Goal: Task Accomplishment & Management: Complete application form

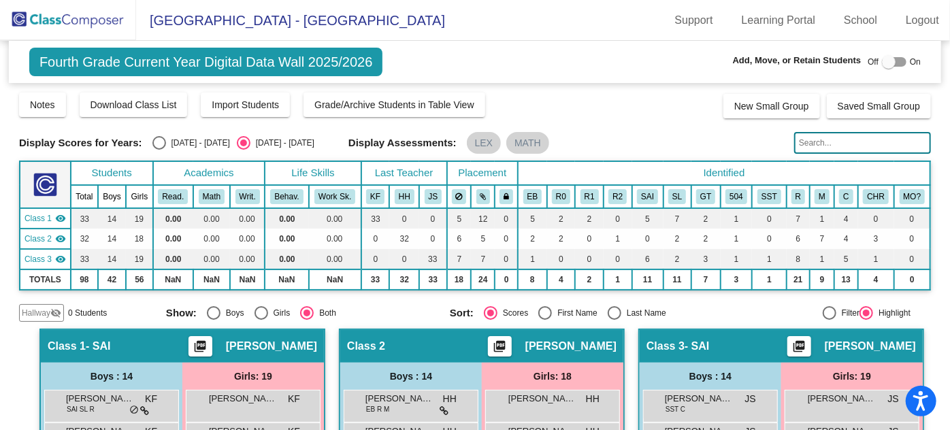
scroll to position [599, 0]
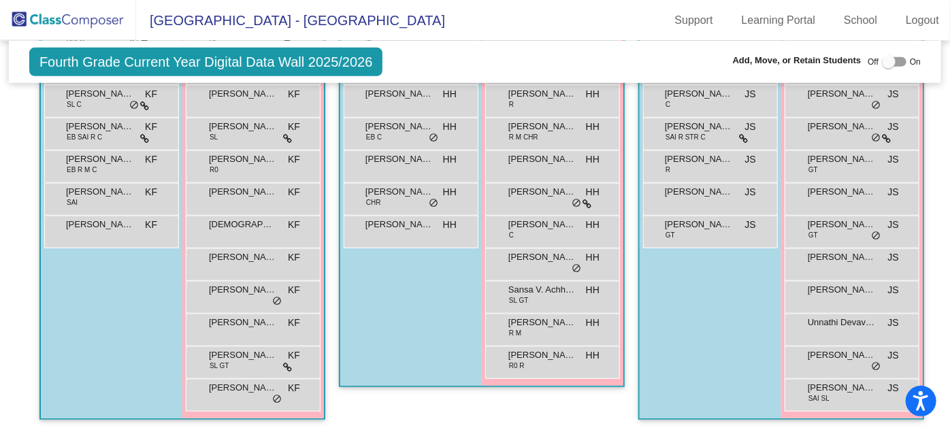
click at [60, 23] on img at bounding box center [68, 20] width 136 height 40
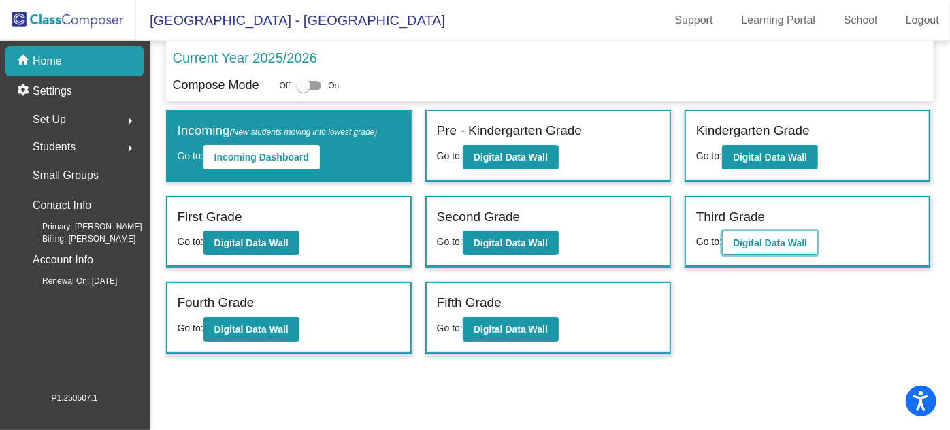
click at [763, 242] on b "Digital Data Wall" at bounding box center [770, 242] width 74 height 11
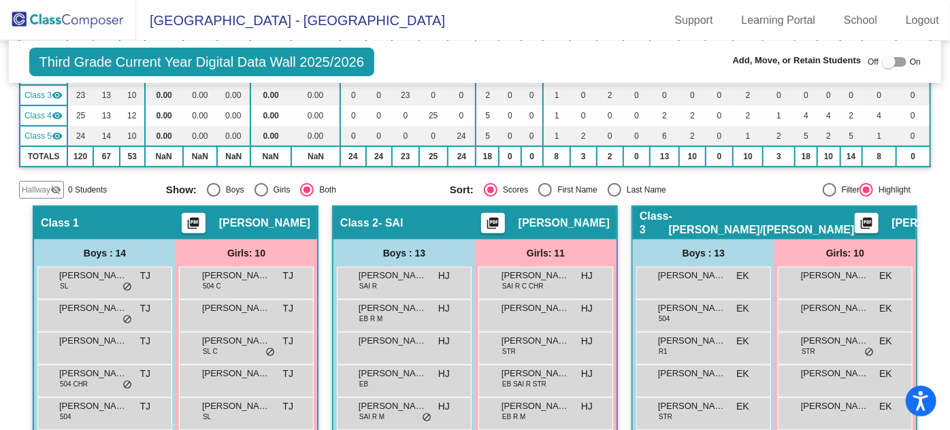
scroll to position [185, 0]
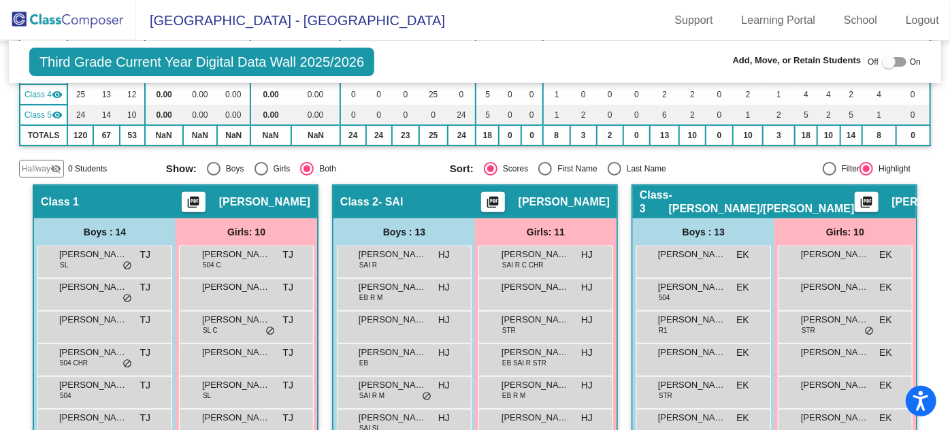
click at [45, 15] on img at bounding box center [68, 20] width 136 height 40
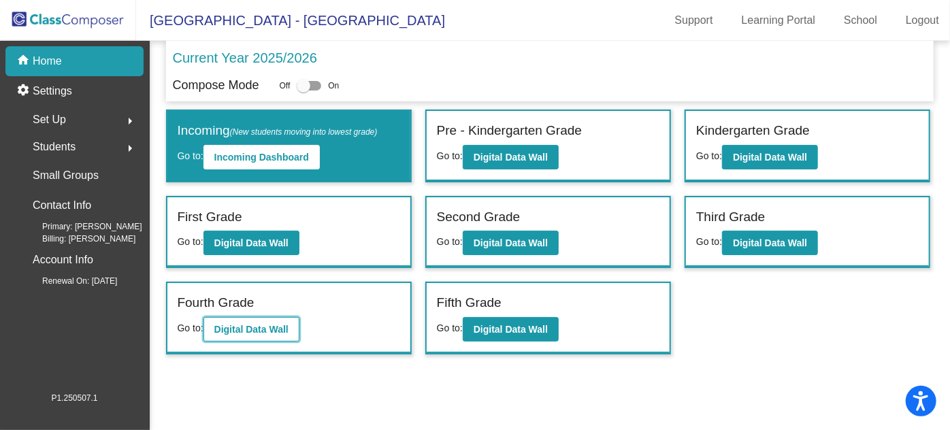
click at [264, 327] on b "Digital Data Wall" at bounding box center [251, 329] width 74 height 11
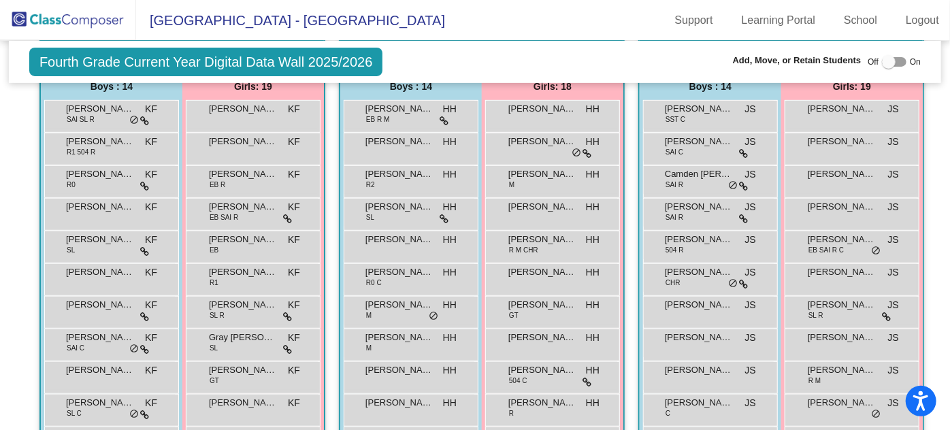
scroll to position [166, 0]
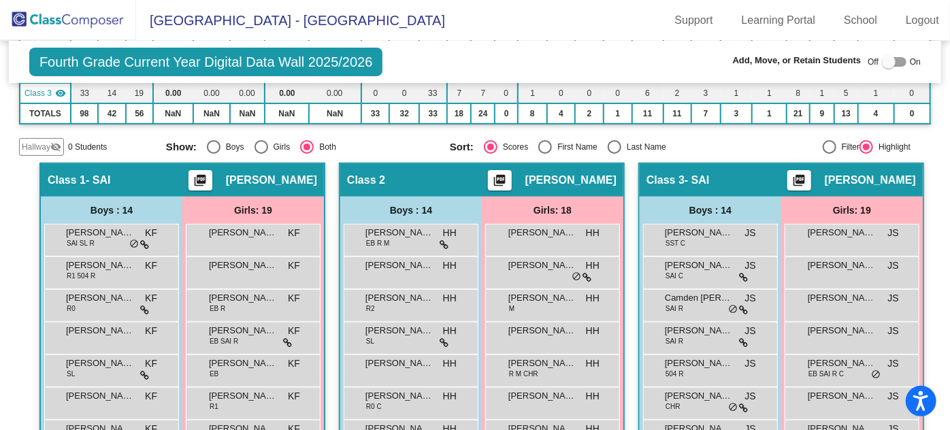
click at [73, 20] on img at bounding box center [68, 20] width 136 height 40
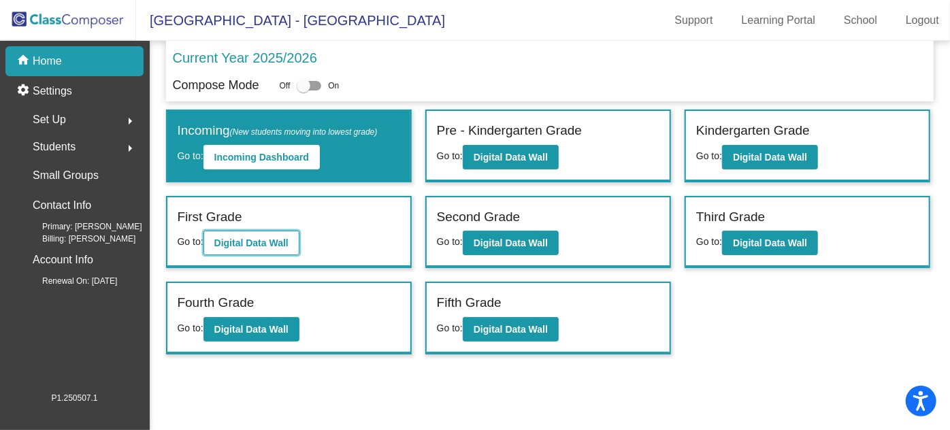
click at [250, 237] on b "Digital Data Wall" at bounding box center [251, 242] width 74 height 11
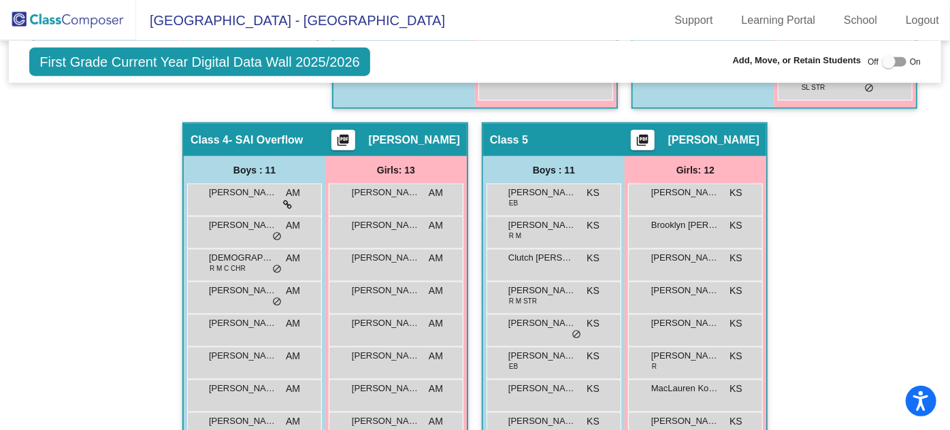
scroll to position [866, 0]
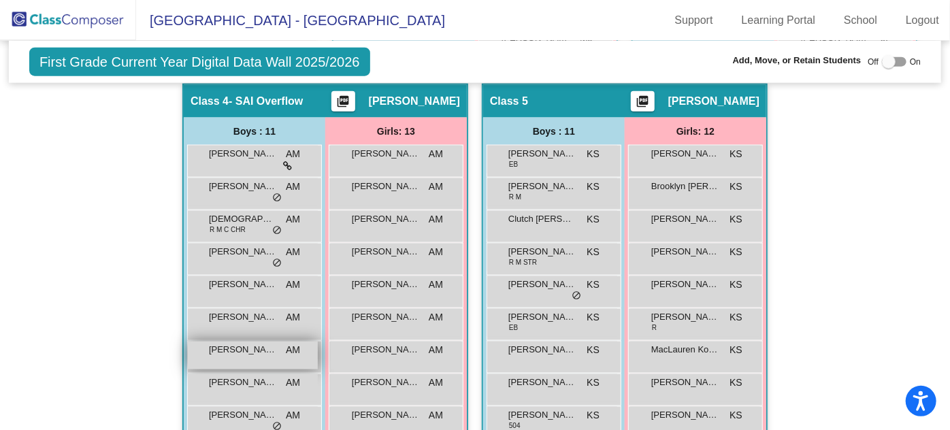
click at [277, 350] on span "[PERSON_NAME]" at bounding box center [243, 350] width 68 height 14
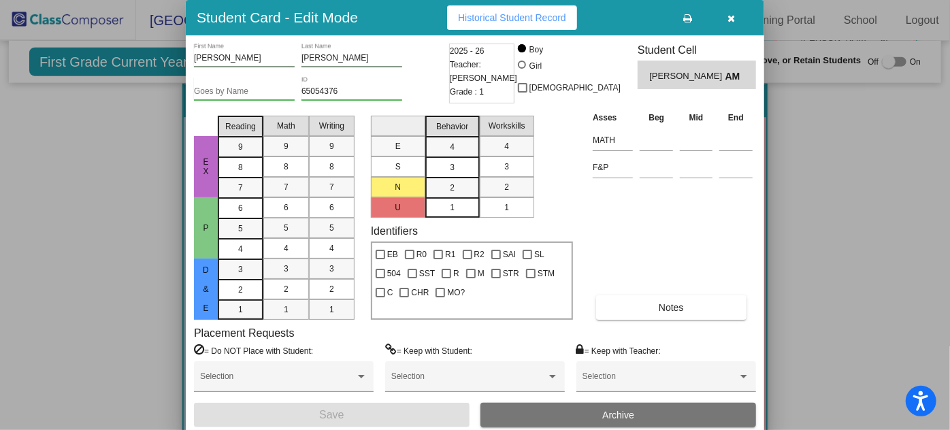
click at [731, 17] on icon "button" at bounding box center [731, 19] width 7 height 10
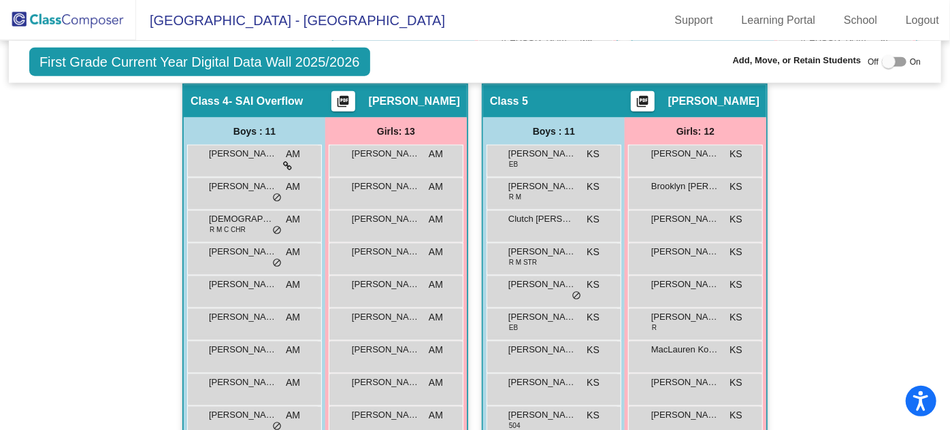
click at [71, 16] on img at bounding box center [68, 20] width 136 height 40
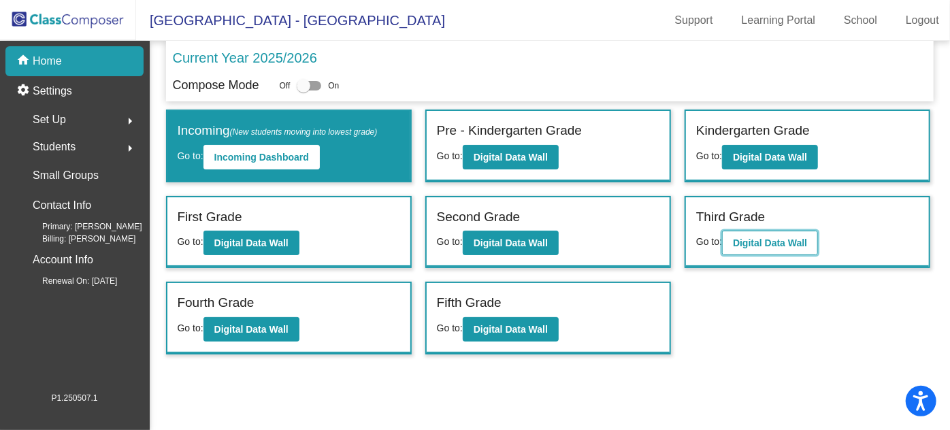
click at [756, 237] on b "Digital Data Wall" at bounding box center [770, 242] width 74 height 11
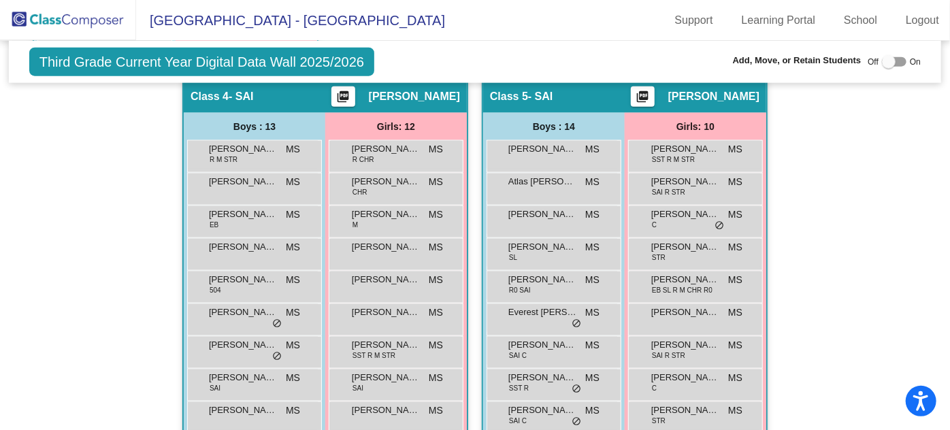
scroll to position [707, 0]
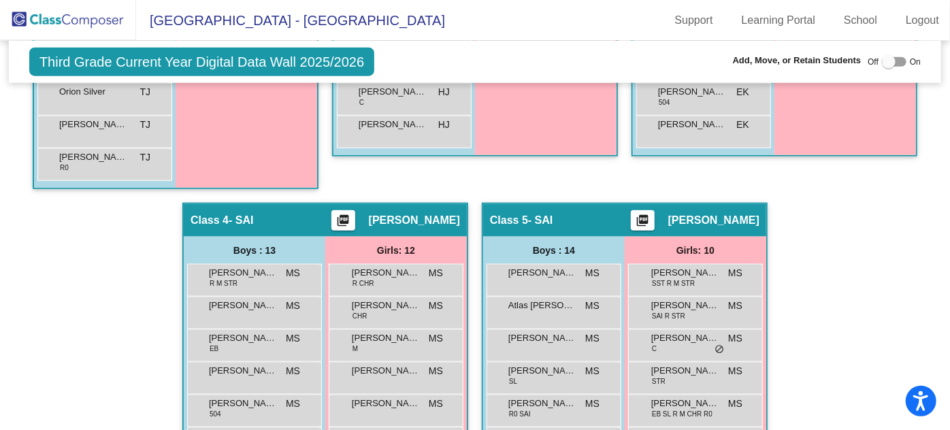
click at [50, 27] on img at bounding box center [68, 20] width 136 height 40
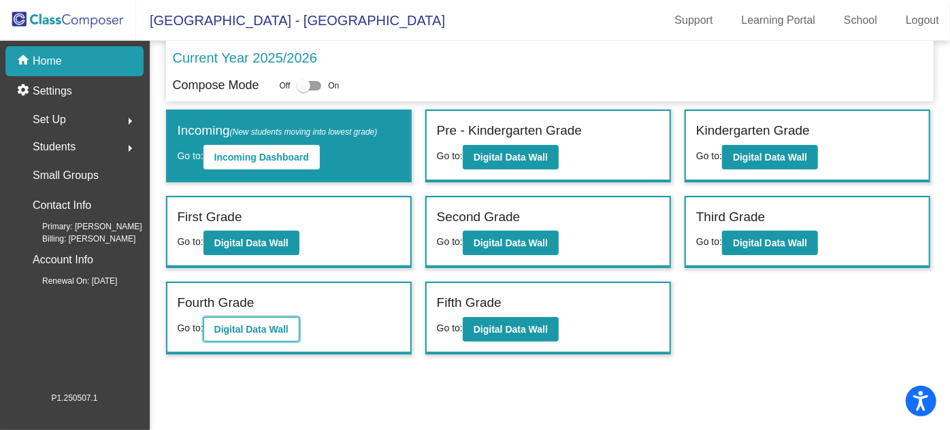
click at [275, 325] on b "Digital Data Wall" at bounding box center [251, 329] width 74 height 11
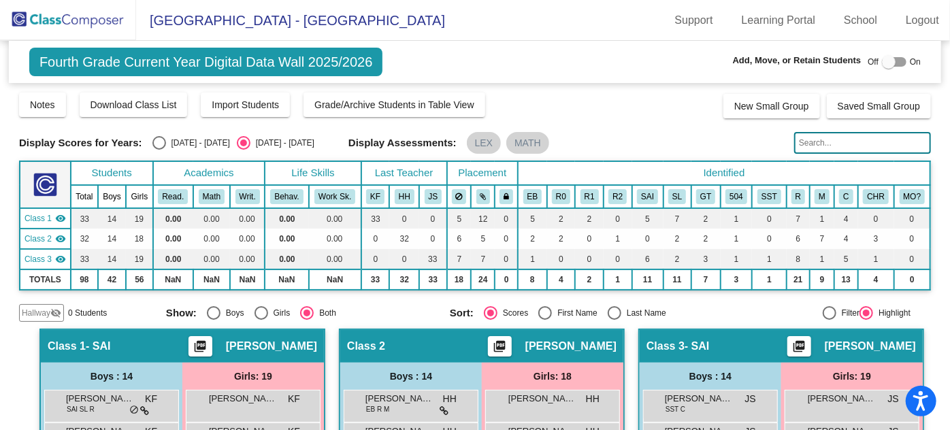
click at [80, 12] on img at bounding box center [68, 20] width 136 height 40
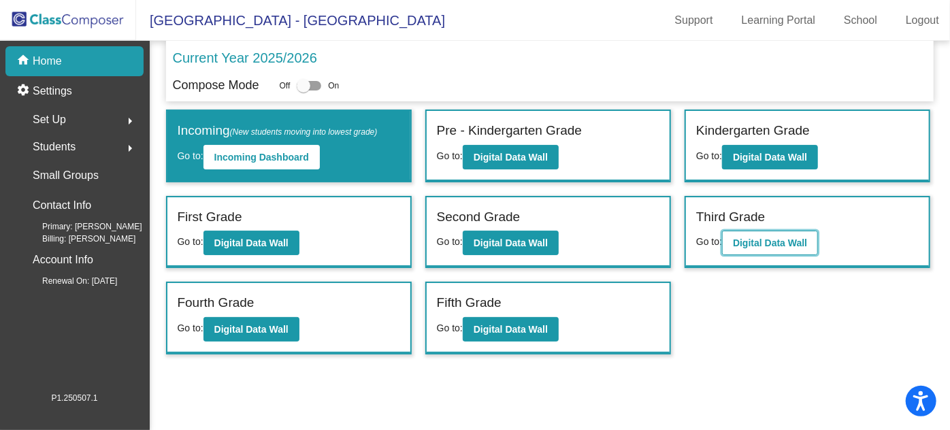
click at [760, 239] on b "Digital Data Wall" at bounding box center [770, 242] width 74 height 11
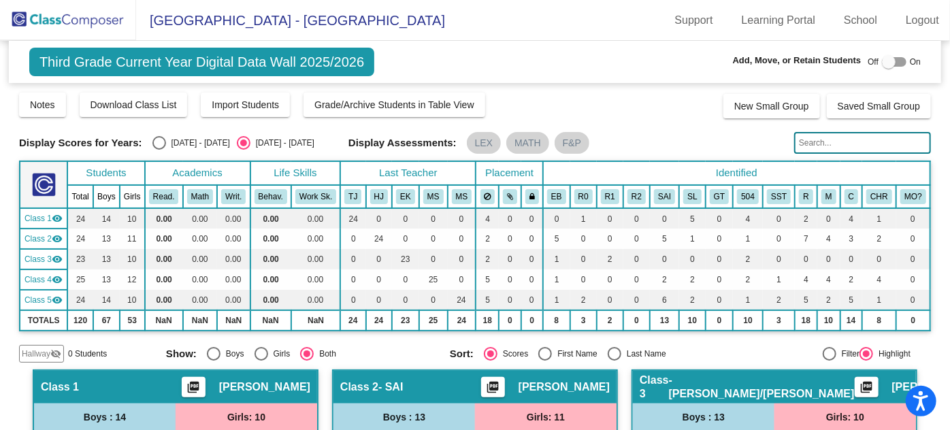
click at [882, 67] on div at bounding box center [889, 62] width 14 height 14
checkbox input "true"
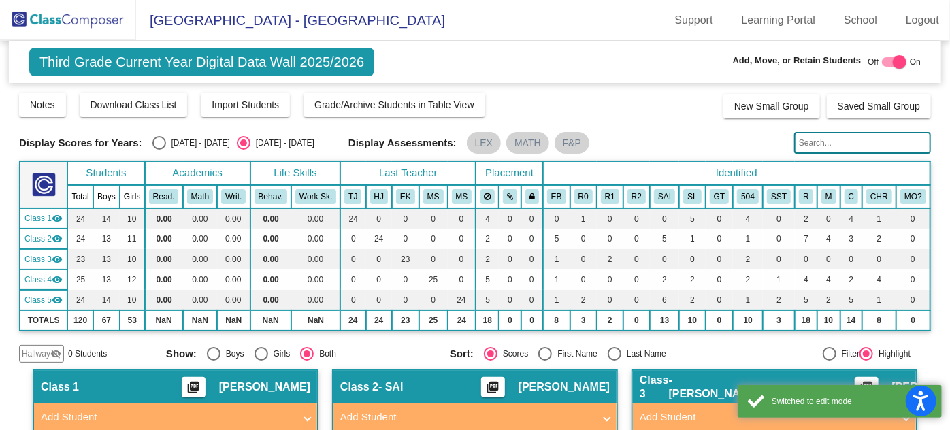
click at [49, 350] on span "Hallway" at bounding box center [36, 354] width 29 height 12
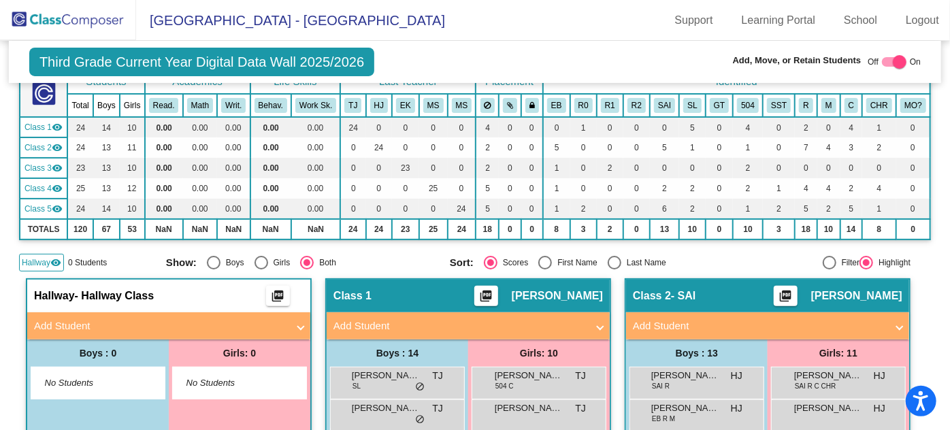
scroll to position [123, 0]
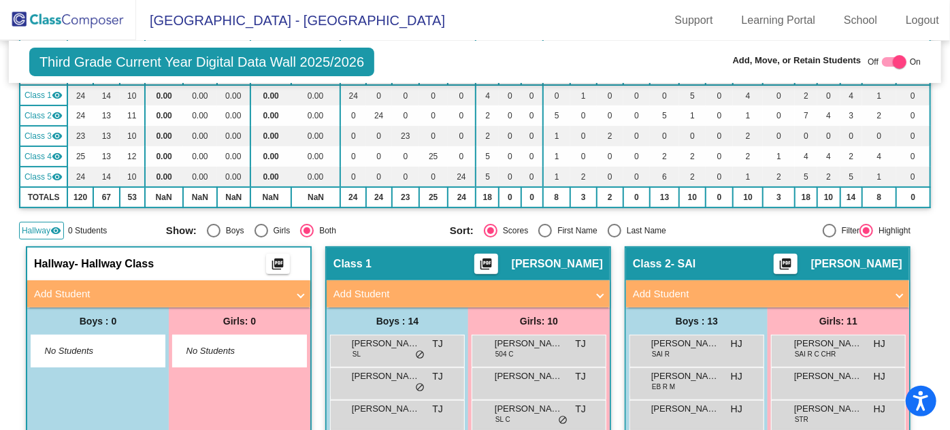
click at [108, 286] on mat-panel-title "Add Student" at bounding box center [160, 294] width 253 height 16
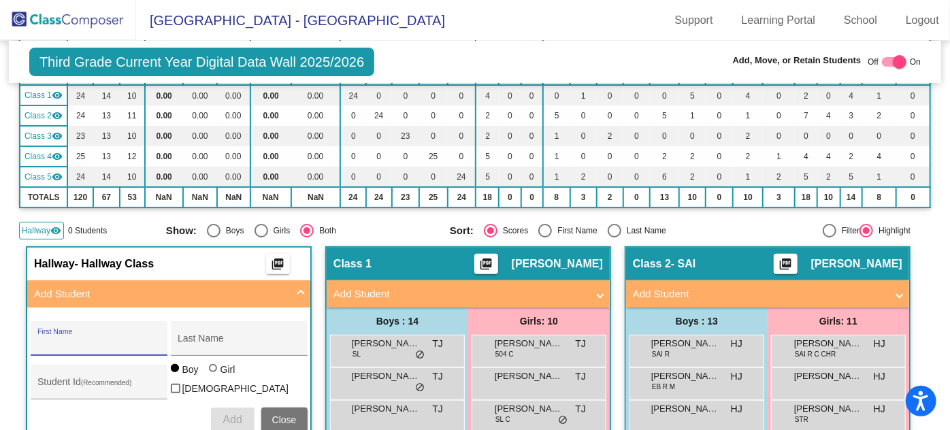
click at [43, 338] on input "First Name" at bounding box center [98, 343] width 122 height 11
type input "[PERSON_NAME]"
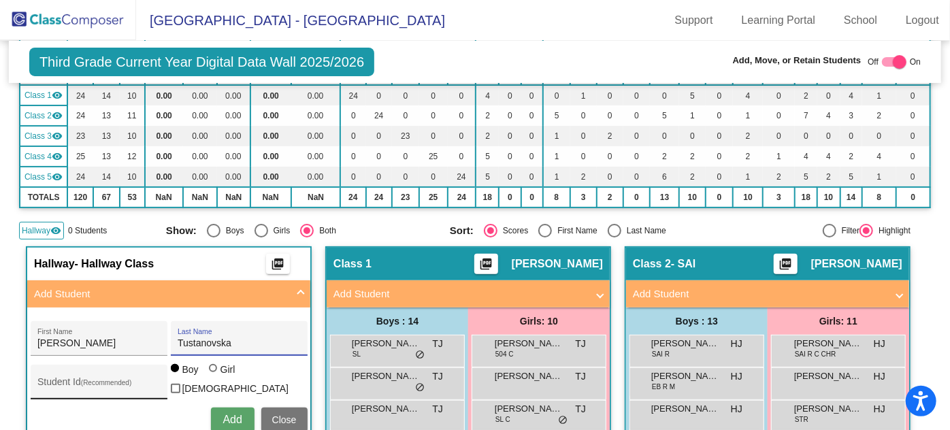
type input "Tustanovska"
click at [55, 386] on input "Student Id (Recommended)" at bounding box center [98, 387] width 122 height 11
type input "65050577"
click at [212, 372] on div at bounding box center [213, 368] width 8 height 8
click at [214, 375] on input "Girl" at bounding box center [214, 375] width 1 height 1
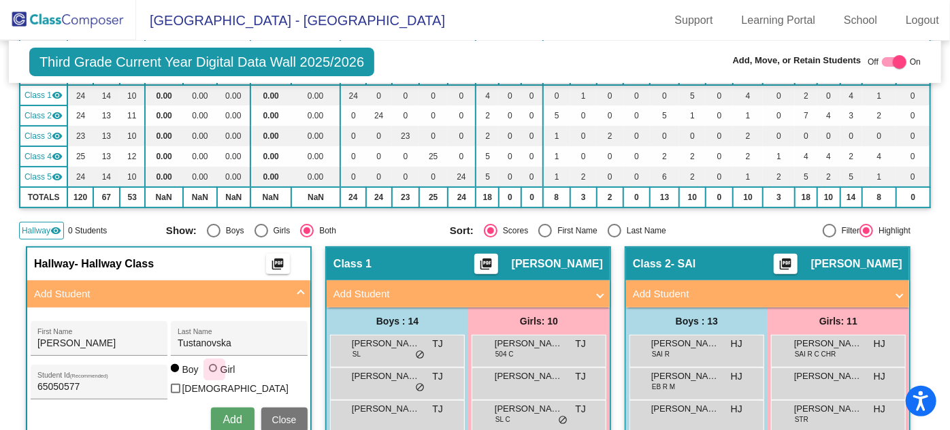
radio input "true"
click at [228, 414] on span "Add" at bounding box center [232, 420] width 19 height 12
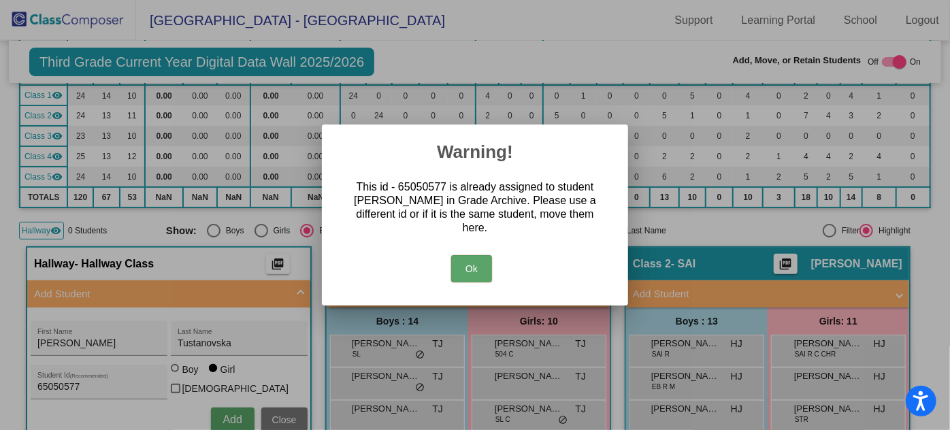
click at [455, 277] on button "Ok" at bounding box center [471, 268] width 41 height 27
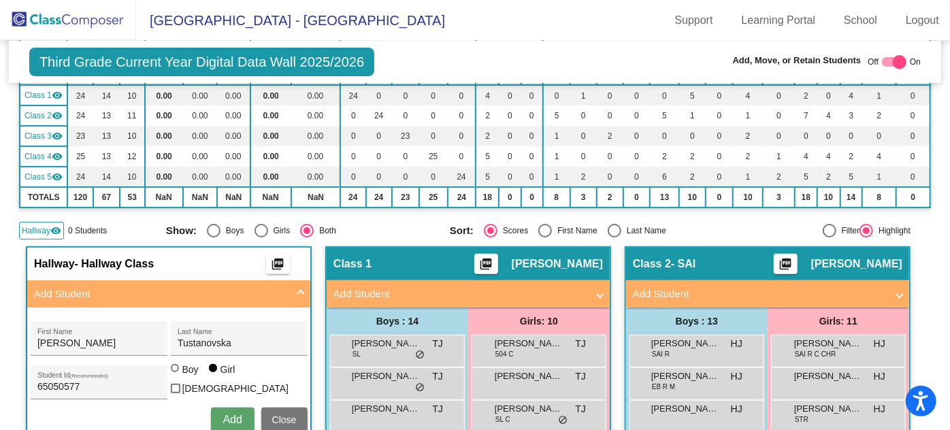
click at [290, 415] on span "Close" at bounding box center [284, 419] width 24 height 11
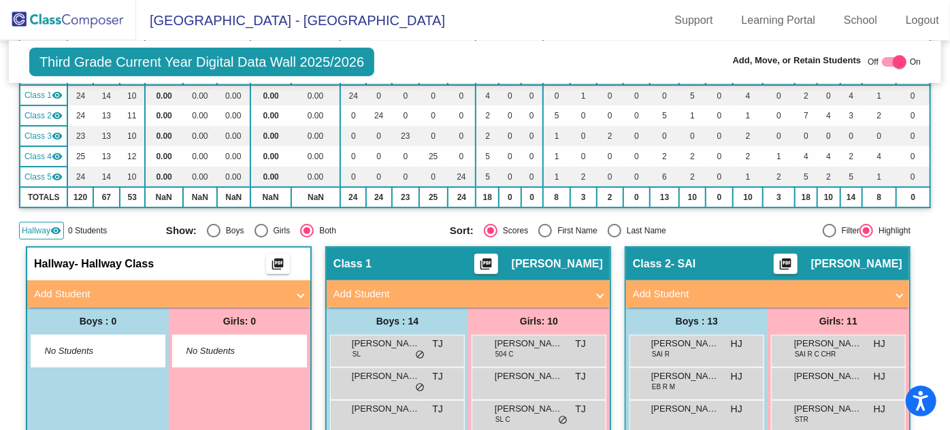
click at [67, 23] on img at bounding box center [68, 20] width 136 height 40
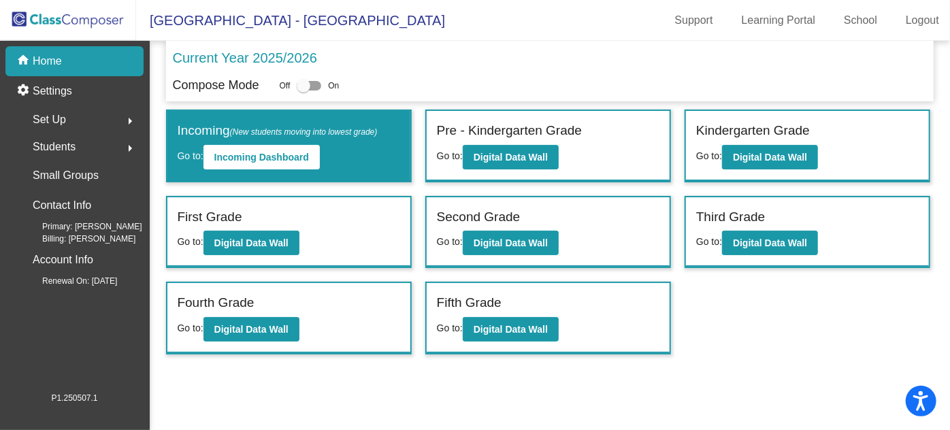
click at [61, 152] on span "Students" at bounding box center [54, 146] width 43 height 19
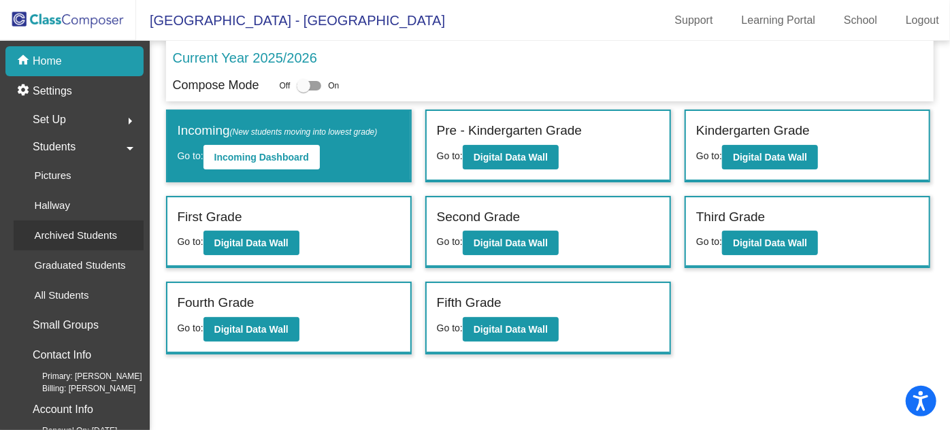
click at [73, 235] on p "Archived Students" at bounding box center [75, 235] width 83 height 16
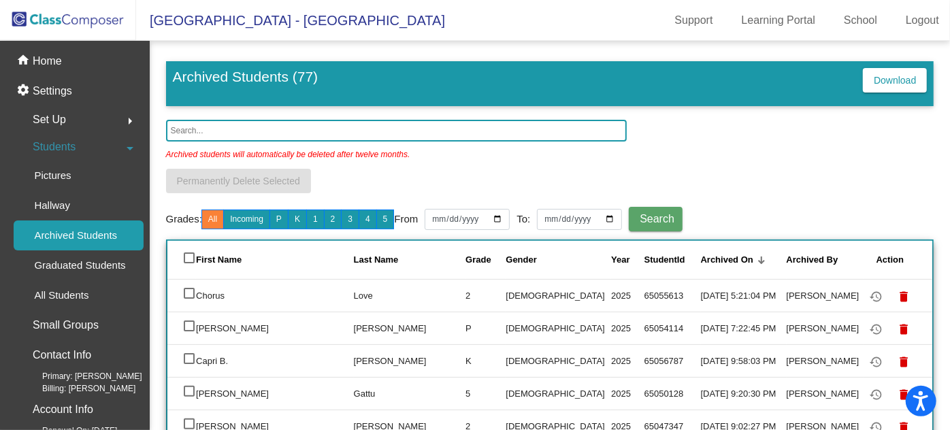
click at [206, 127] on input "text" at bounding box center [396, 131] width 461 height 22
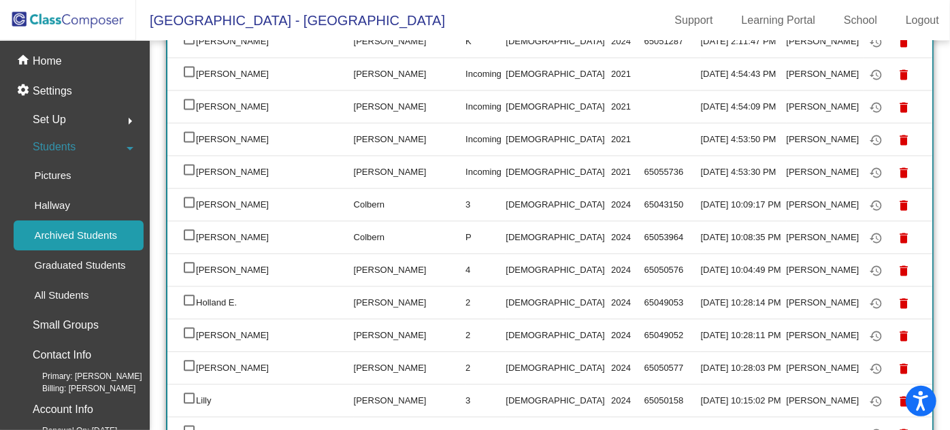
scroll to position [1484, 0]
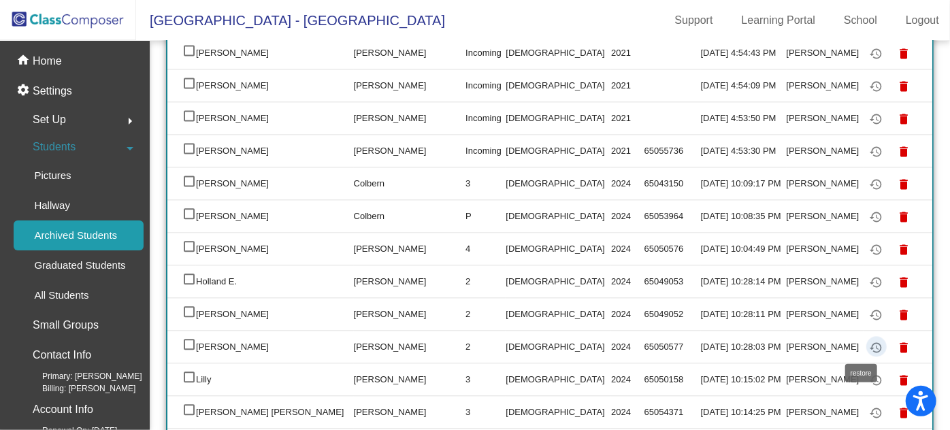
click at [868, 345] on mat-icon "restore" at bounding box center [876, 348] width 16 height 16
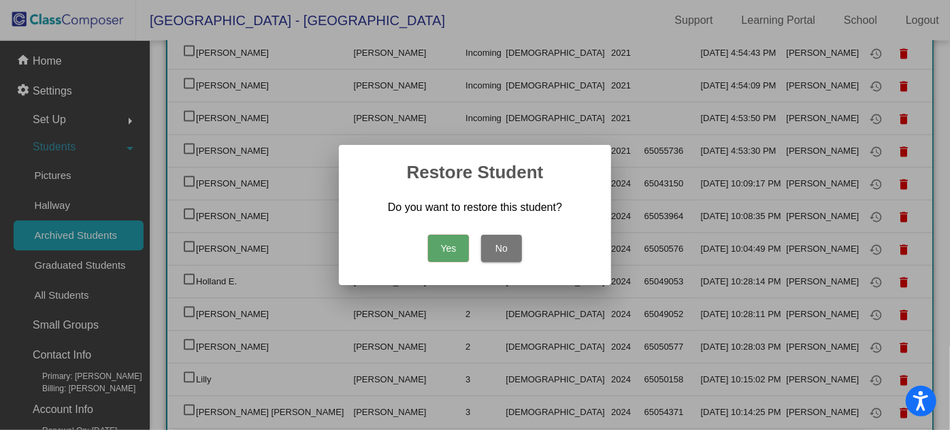
click at [440, 248] on button "Yes" at bounding box center [448, 248] width 41 height 27
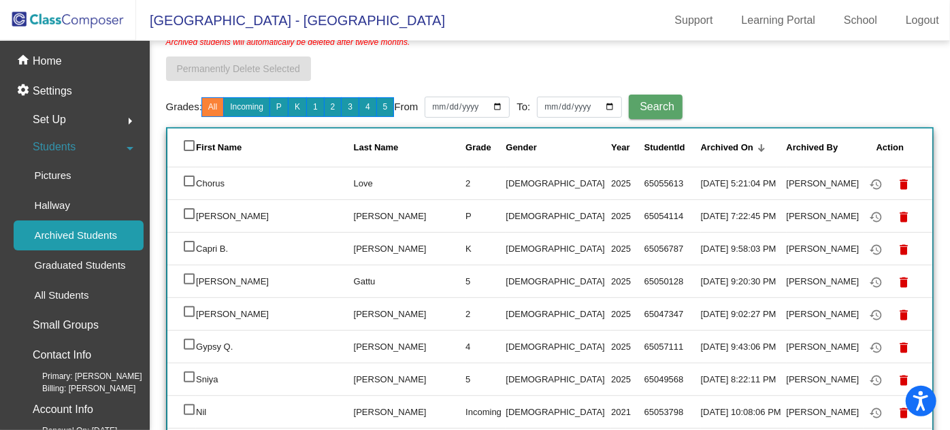
scroll to position [0, 0]
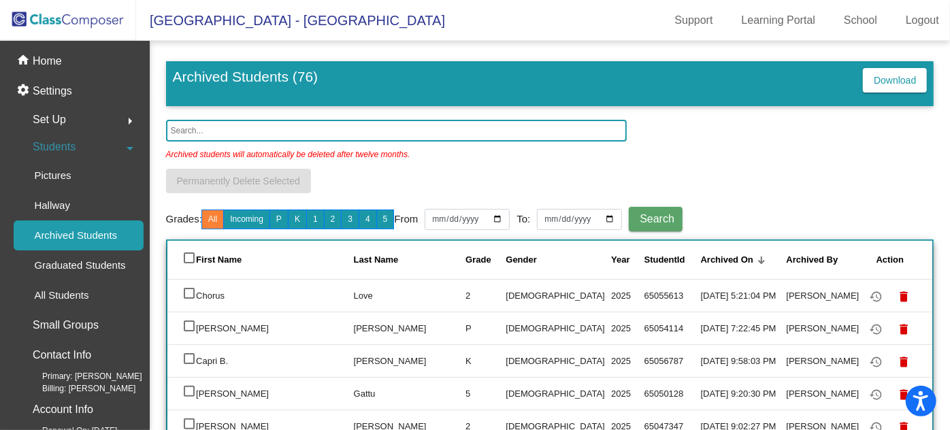
click at [206, 127] on input "text" at bounding box center [396, 131] width 461 height 22
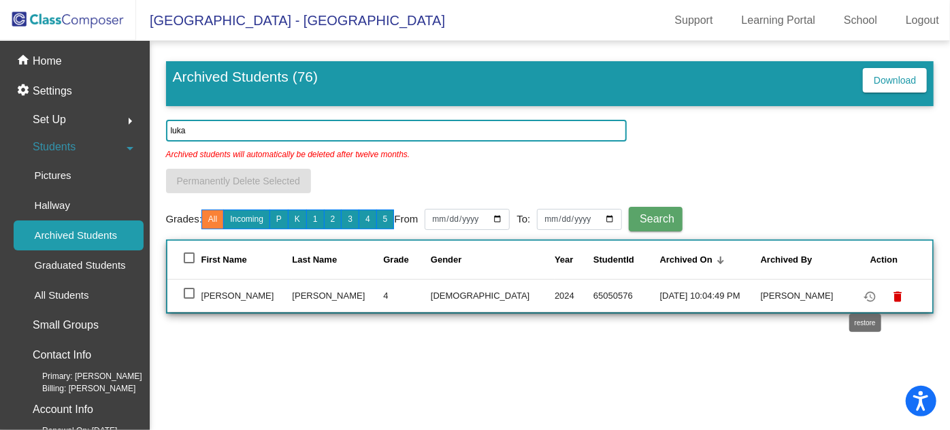
type input "luka"
click at [865, 292] on mat-icon "restore" at bounding box center [870, 297] width 16 height 16
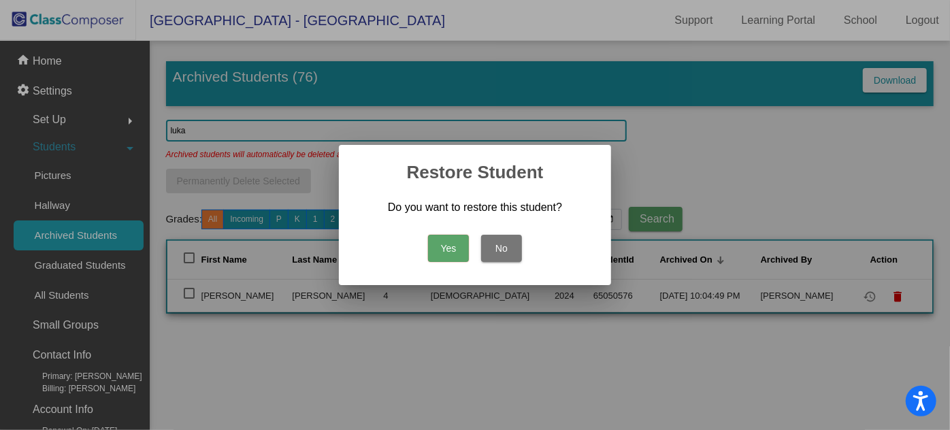
click at [449, 250] on button "Yes" at bounding box center [448, 248] width 41 height 27
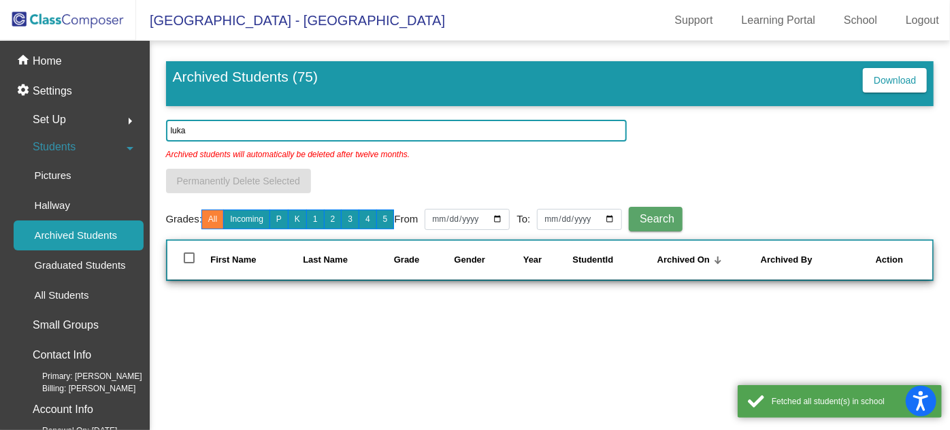
click at [50, 16] on img at bounding box center [68, 20] width 136 height 40
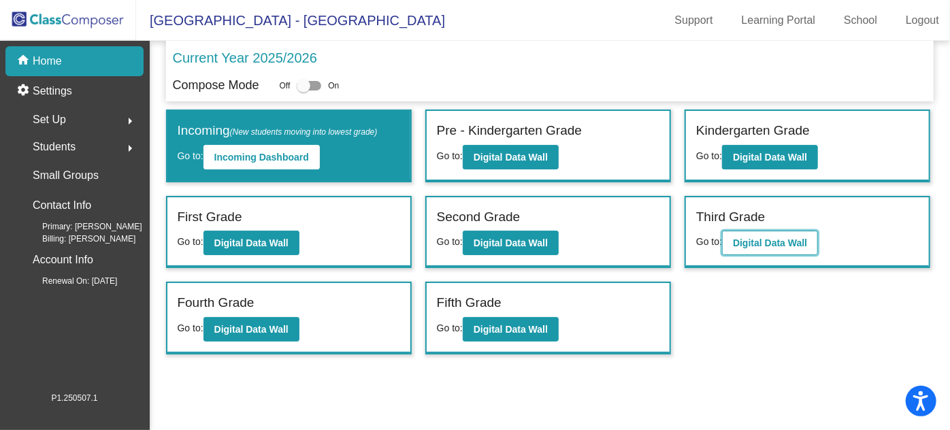
click at [754, 244] on b "Digital Data Wall" at bounding box center [770, 242] width 74 height 11
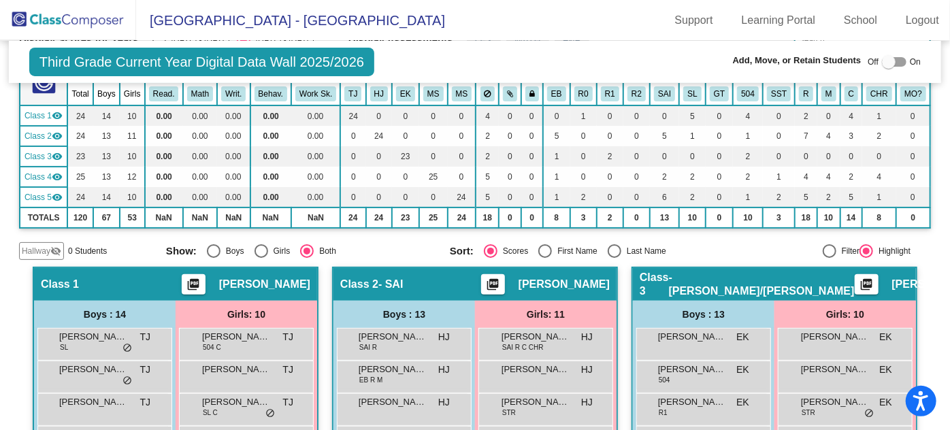
scroll to position [185, 0]
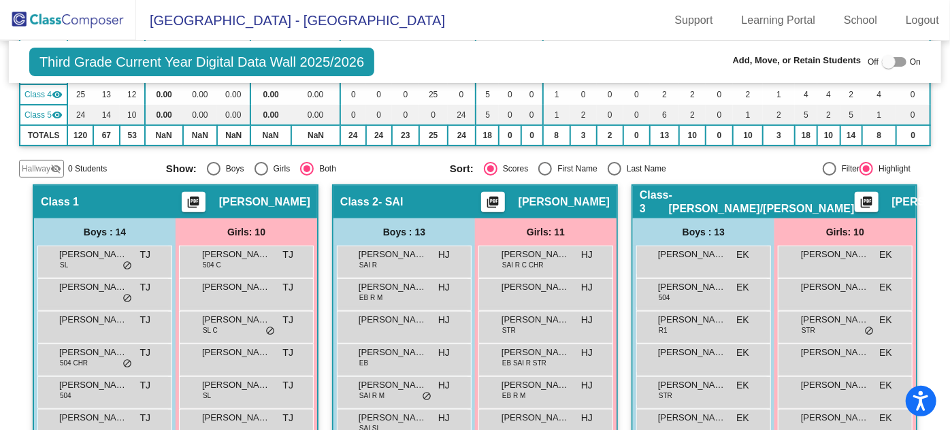
click at [48, 165] on span "Hallway" at bounding box center [36, 169] width 29 height 12
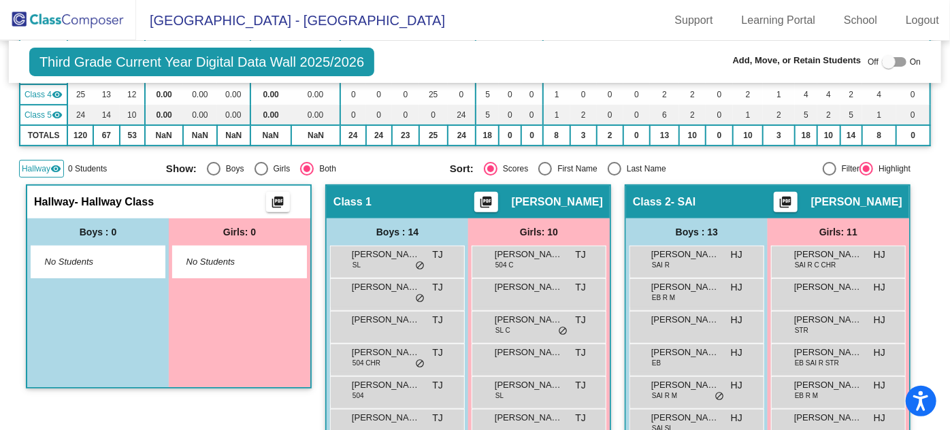
click at [192, 258] on span "No Students" at bounding box center [228, 262] width 85 height 14
click at [889, 63] on div at bounding box center [889, 62] width 14 height 14
checkbox input "true"
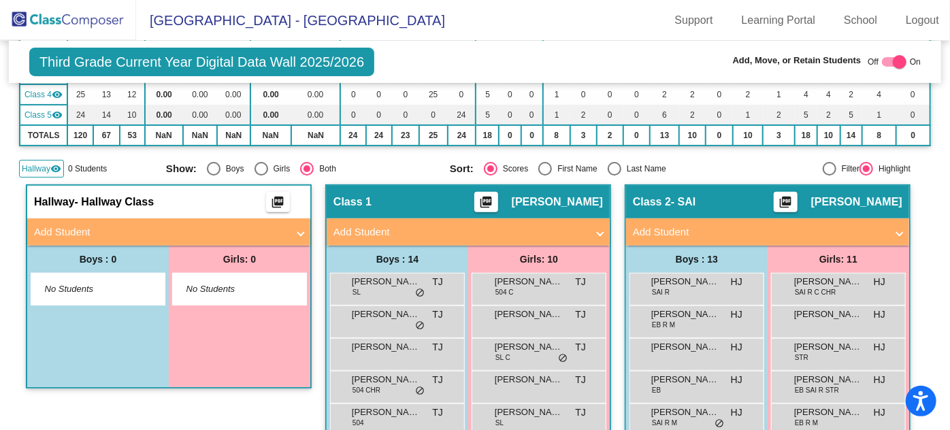
click at [116, 226] on mat-panel-title "Add Student" at bounding box center [160, 233] width 253 height 16
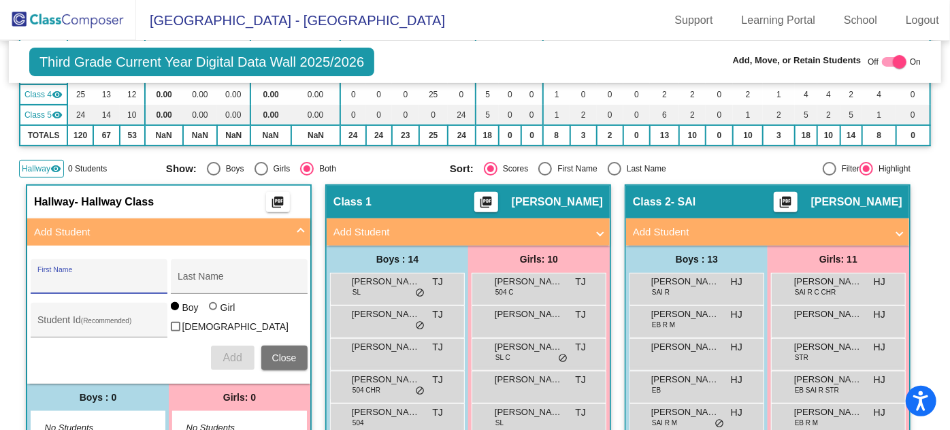
click at [92, 282] on input "First Name" at bounding box center [98, 281] width 122 height 11
type input "[PERSON_NAME]"
click at [183, 280] on input "Last Name" at bounding box center [239, 281] width 122 height 11
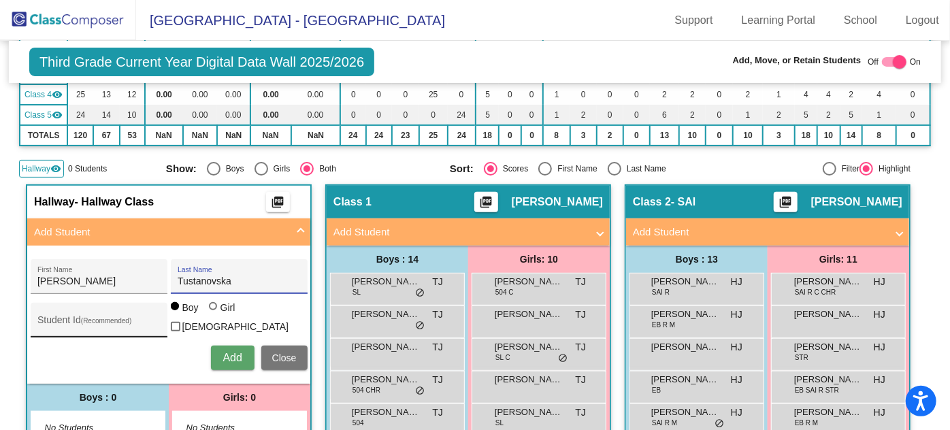
type input "Tustanovska"
click at [118, 315] on div "Student Id (Recommended)" at bounding box center [98, 324] width 122 height 28
type input "65050577"
click at [209, 310] on div at bounding box center [213, 306] width 8 height 8
click at [214, 314] on input "Girl" at bounding box center [214, 313] width 1 height 1
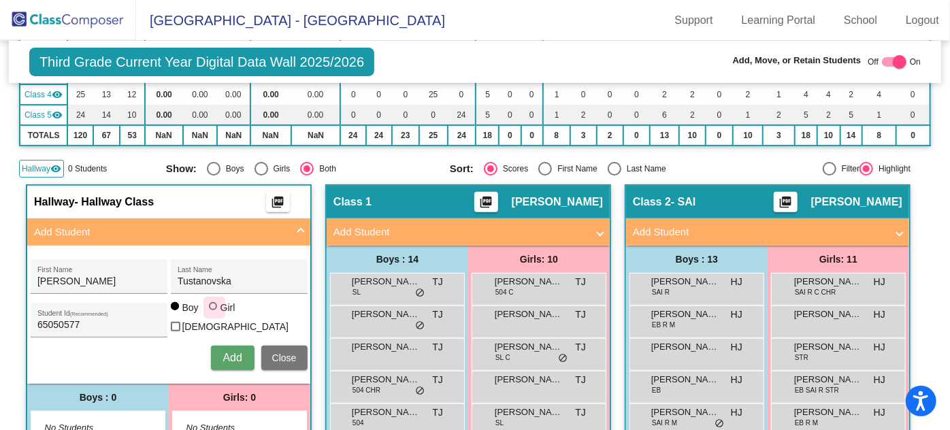
radio input "true"
click at [233, 352] on span "Add" at bounding box center [232, 358] width 19 height 12
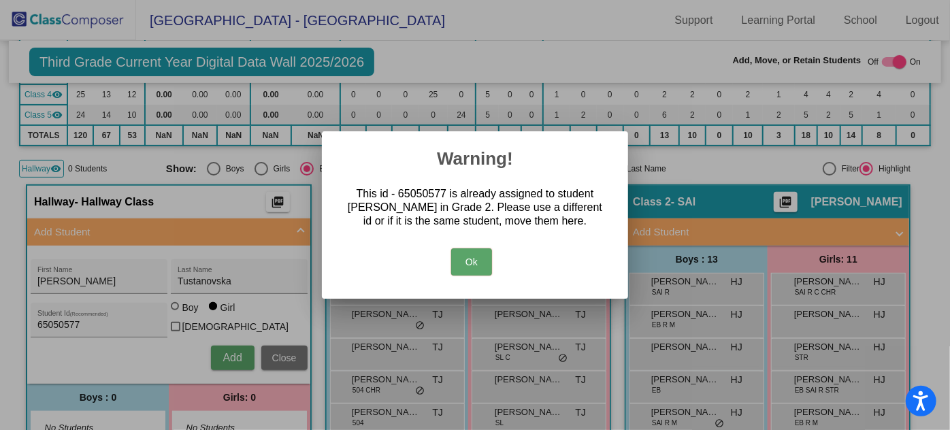
click at [282, 355] on div at bounding box center [475, 215] width 950 height 430
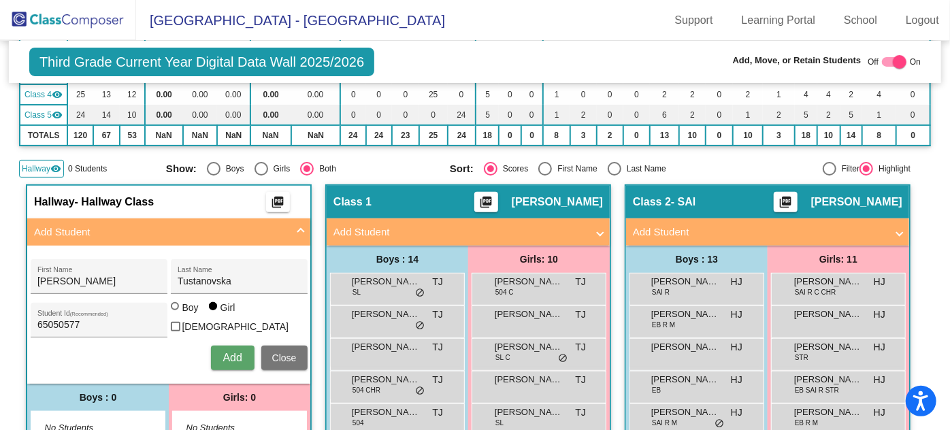
click at [50, 17] on img at bounding box center [68, 20] width 136 height 40
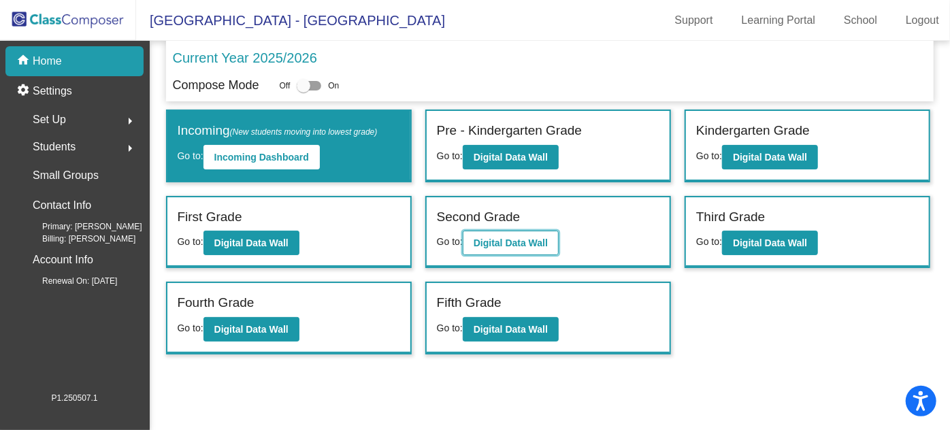
click at [515, 233] on button "Digital Data Wall" at bounding box center [511, 243] width 96 height 24
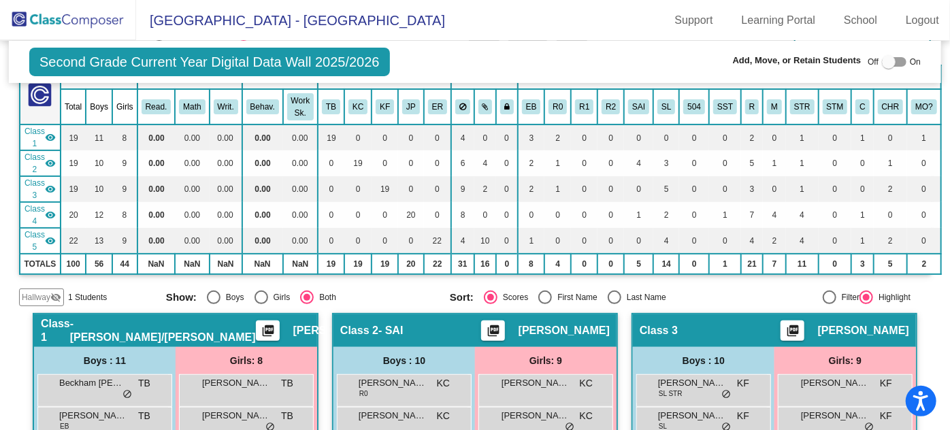
scroll to position [123, 0]
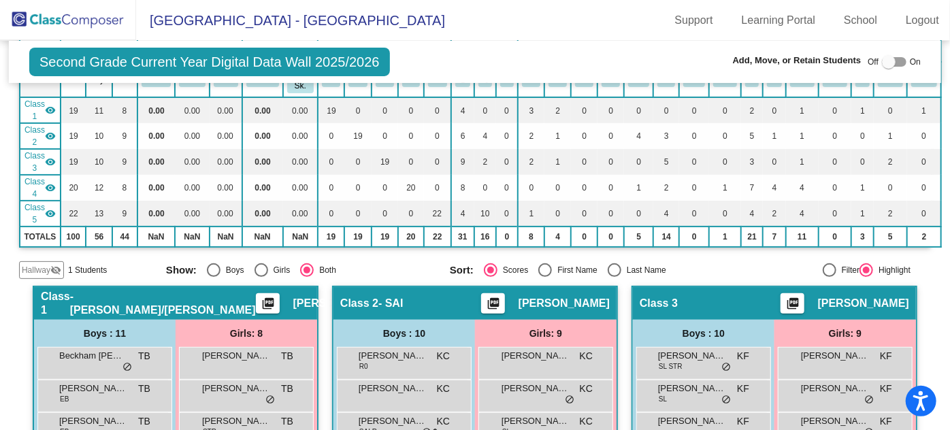
click at [52, 265] on mat-icon "visibility_off" at bounding box center [55, 270] width 11 height 11
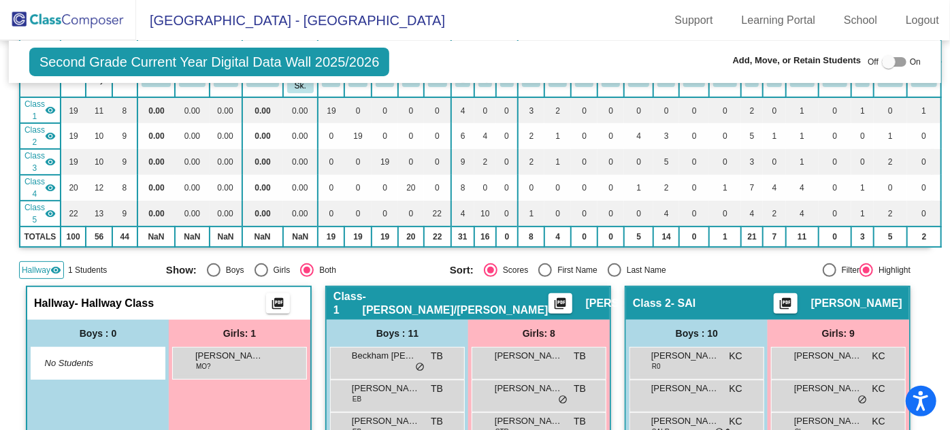
click at [35, 24] on img at bounding box center [68, 20] width 136 height 40
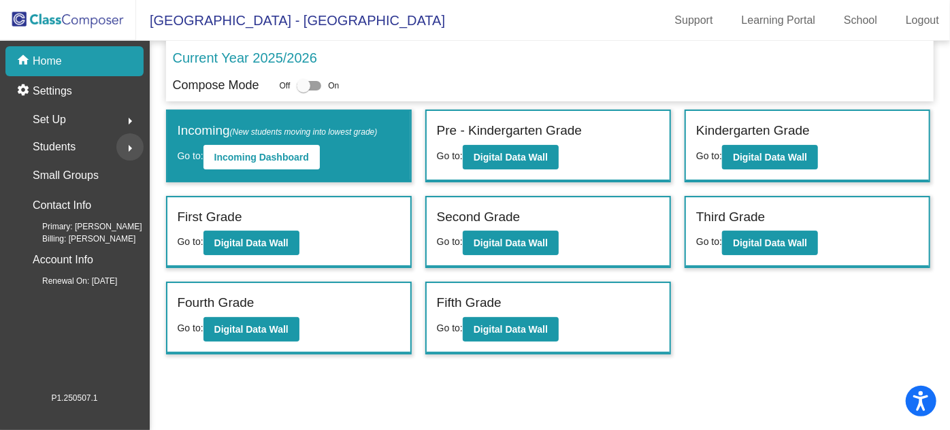
click at [120, 144] on button "arrow_right" at bounding box center [129, 146] width 27 height 27
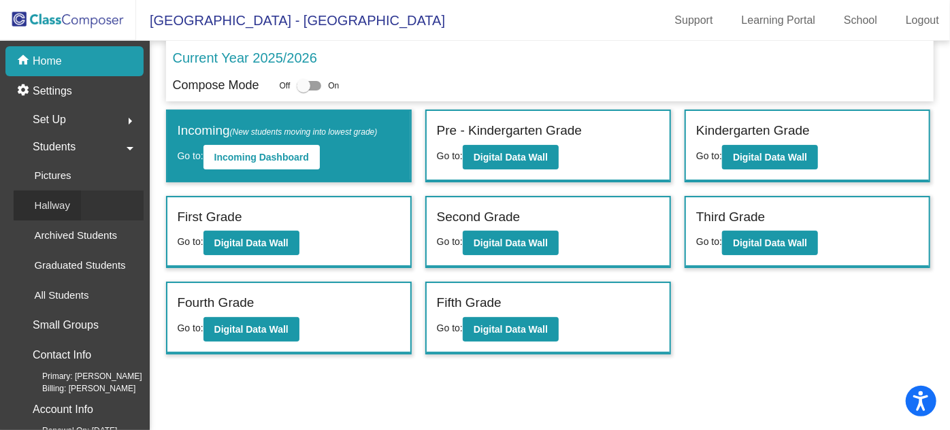
click at [70, 207] on div "Hallway" at bounding box center [47, 206] width 67 height 30
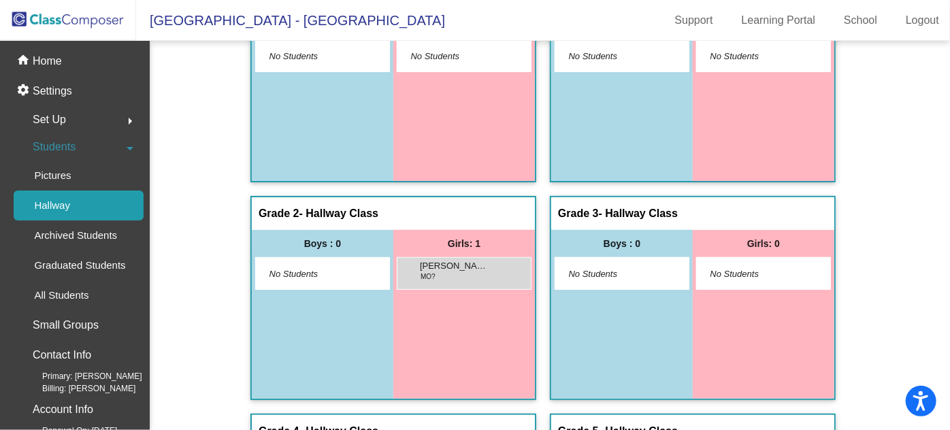
scroll to position [309, 0]
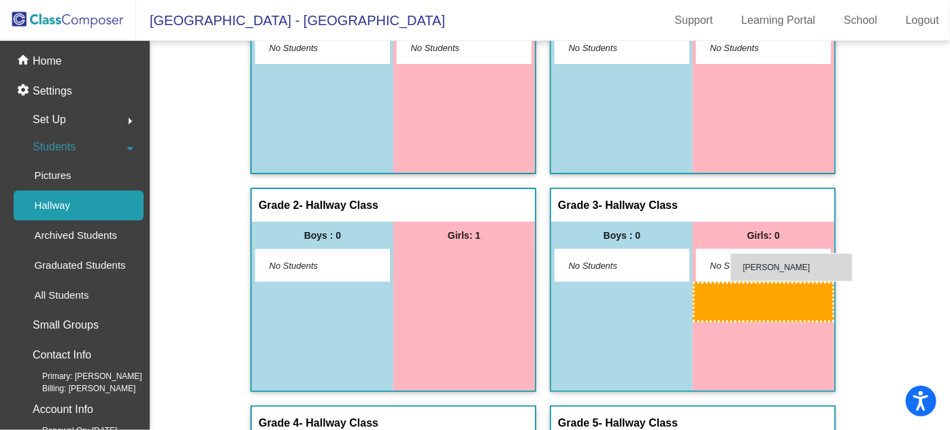
drag, startPoint x: 445, startPoint y: 267, endPoint x: 730, endPoint y: 253, distance: 285.4
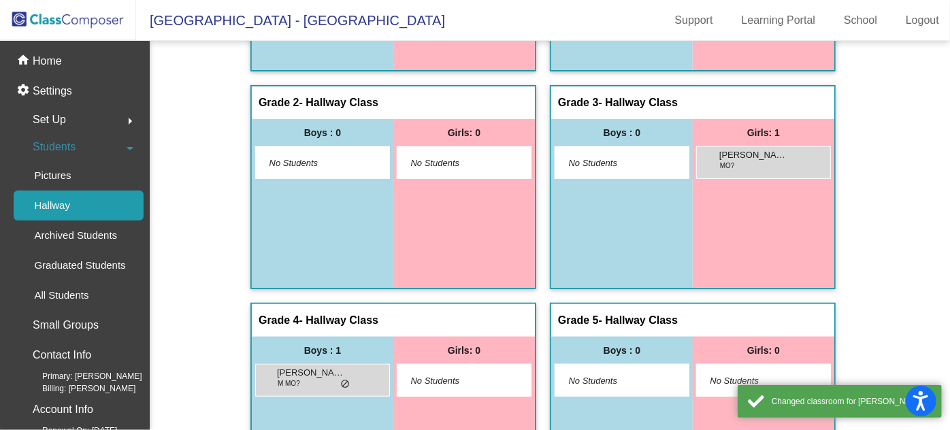
scroll to position [433, 0]
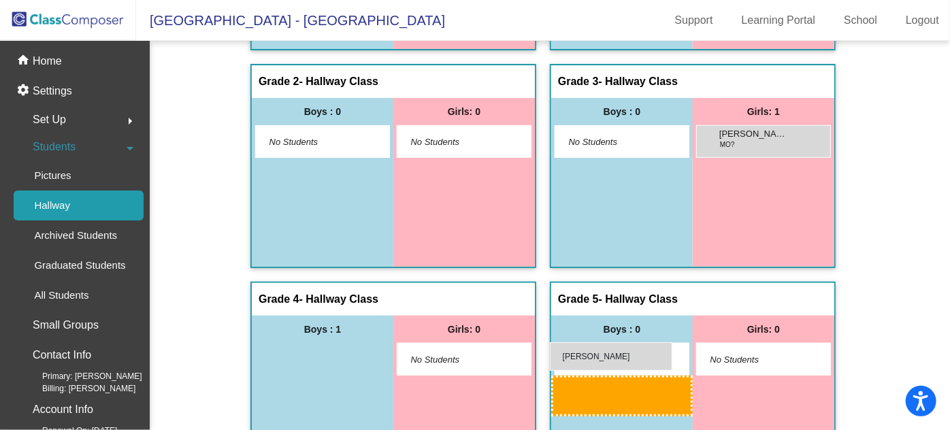
drag, startPoint x: 290, startPoint y: 358, endPoint x: 550, endPoint y: 342, distance: 260.4
